Goal: Check status: Check status

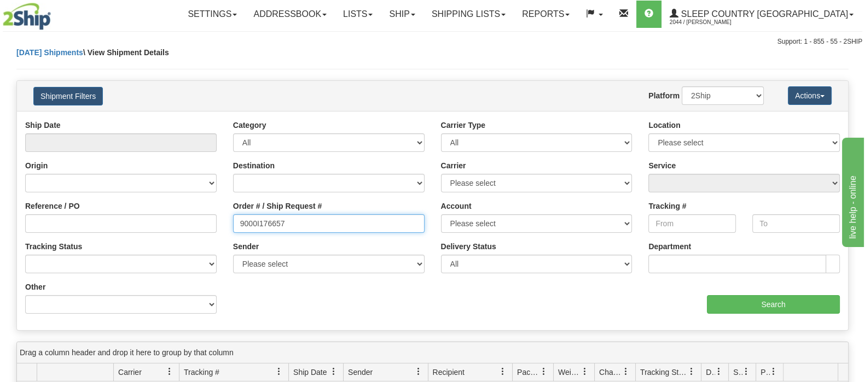
drag, startPoint x: 274, startPoint y: 225, endPoint x: 278, endPoint y: 240, distance: 15.4
click at [161, 120] on div "Reference / PO Order # / Ship Request # 9000I176657 Account Please select [GEOG…" at bounding box center [432, 120] width 831 height 0
paste input "2I169934"
type input "9002I169934"
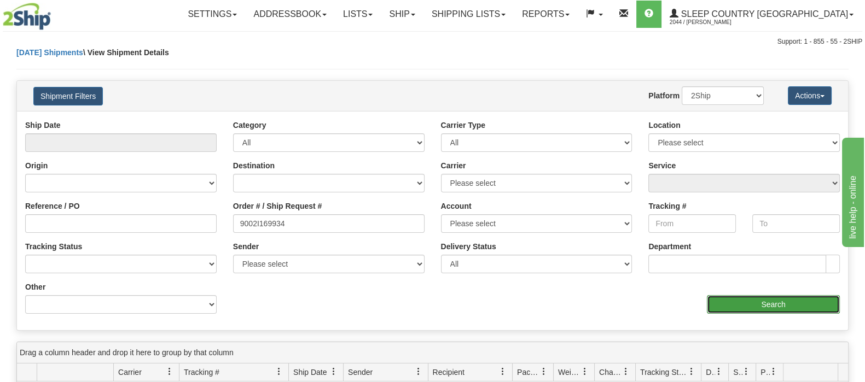
click at [741, 305] on input "Search" at bounding box center [773, 304] width 133 height 19
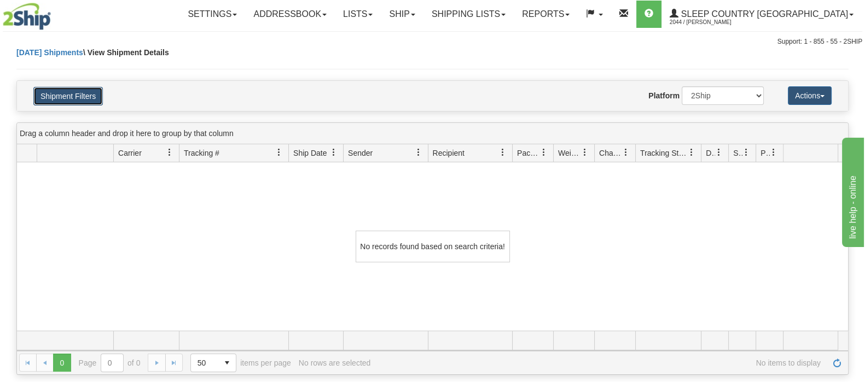
click at [72, 87] on button "Shipment Filters" at bounding box center [67, 96] width 69 height 19
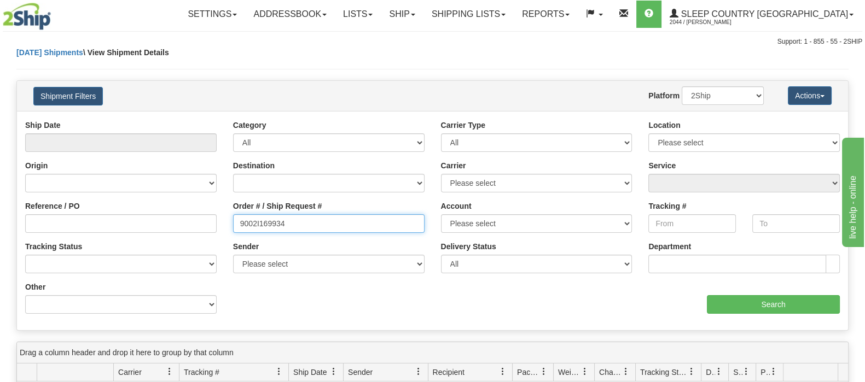
drag, startPoint x: 292, startPoint y: 223, endPoint x: 217, endPoint y: 187, distance: 83.0
click at [285, 222] on input "9002I169934" at bounding box center [329, 224] width 192 height 19
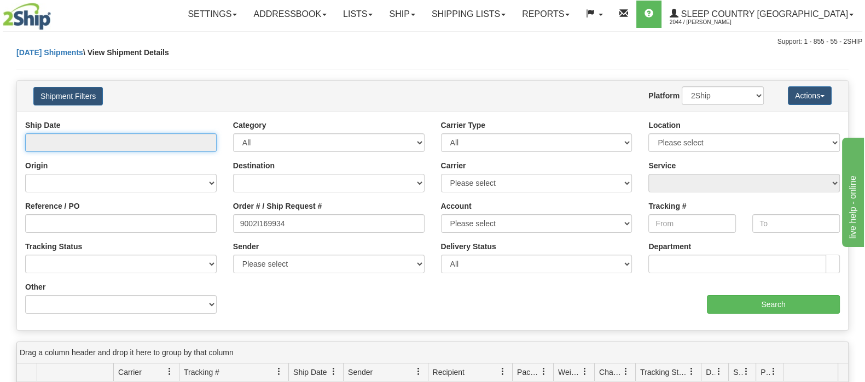
drag, startPoint x: 160, startPoint y: 144, endPoint x: 150, endPoint y: 179, distance: 36.2
click at [159, 144] on input "text" at bounding box center [121, 143] width 192 height 19
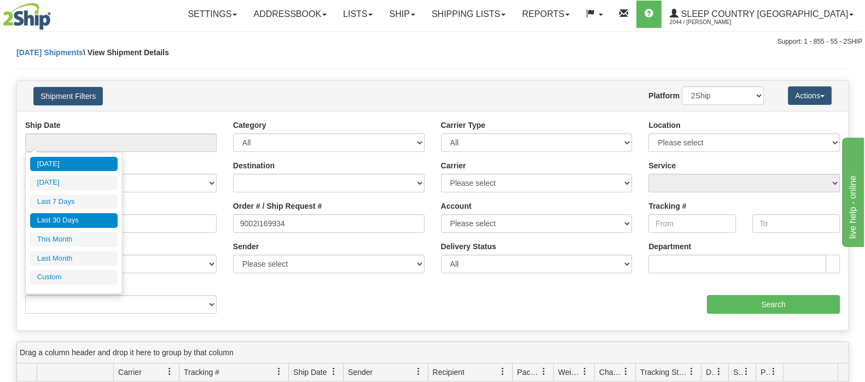
click at [102, 218] on li "Last 30 Days" at bounding box center [74, 220] width 88 height 15
type input "From [DATE] To [DATE]"
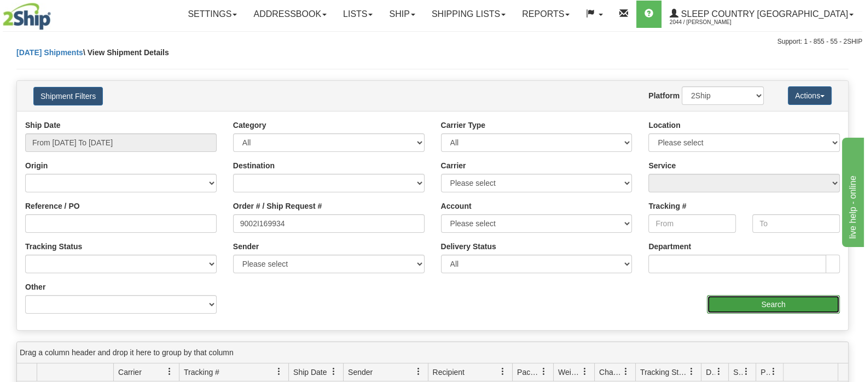
click at [772, 300] on input "Search" at bounding box center [773, 304] width 133 height 19
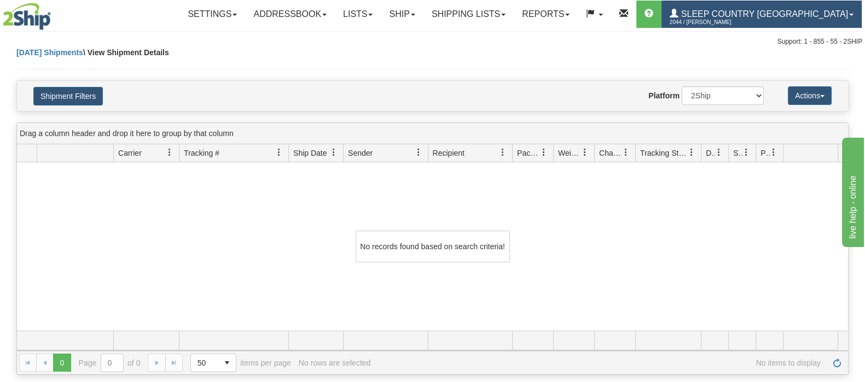
drag, startPoint x: 744, startPoint y: 16, endPoint x: 744, endPoint y: 22, distance: 6.0
click at [744, 17] on span "2044 / [PERSON_NAME]" at bounding box center [711, 22] width 82 height 11
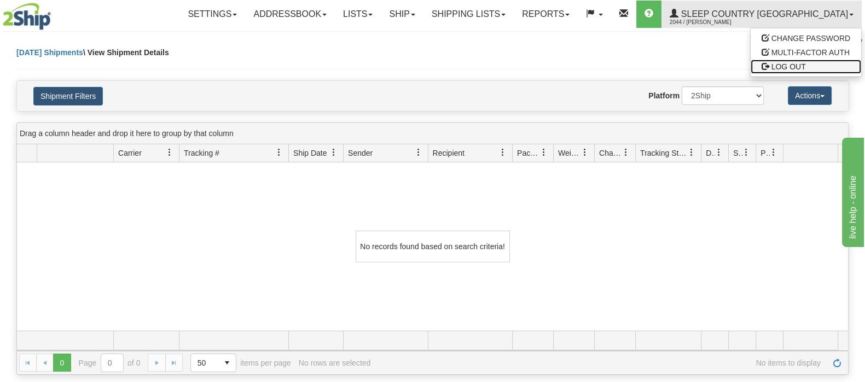
click at [784, 64] on span "LOG OUT" at bounding box center [789, 66] width 34 height 9
